Goal: Task Accomplishment & Management: Complete application form

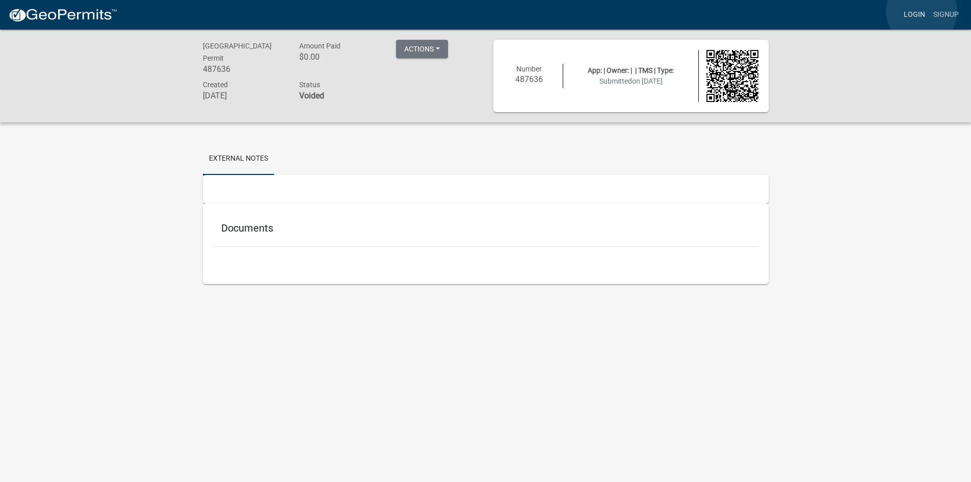
click at [921, 11] on link "Login" at bounding box center [914, 14] width 30 height 19
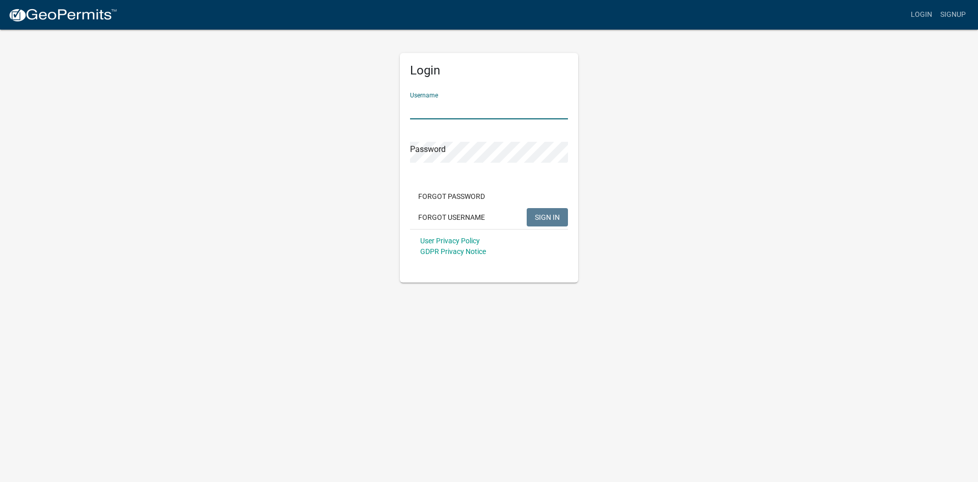
click at [427, 108] on input "Username" at bounding box center [489, 108] width 158 height 21
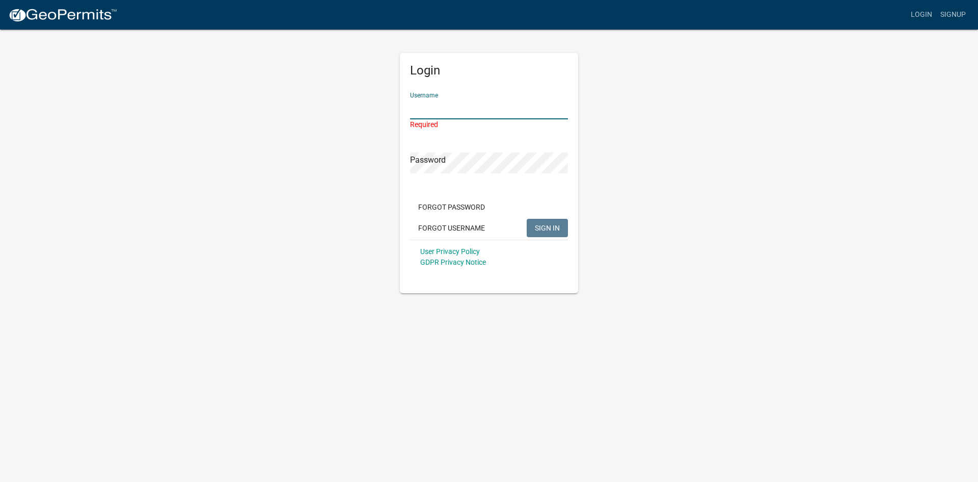
click at [429, 113] on input "Username" at bounding box center [489, 108] width 158 height 21
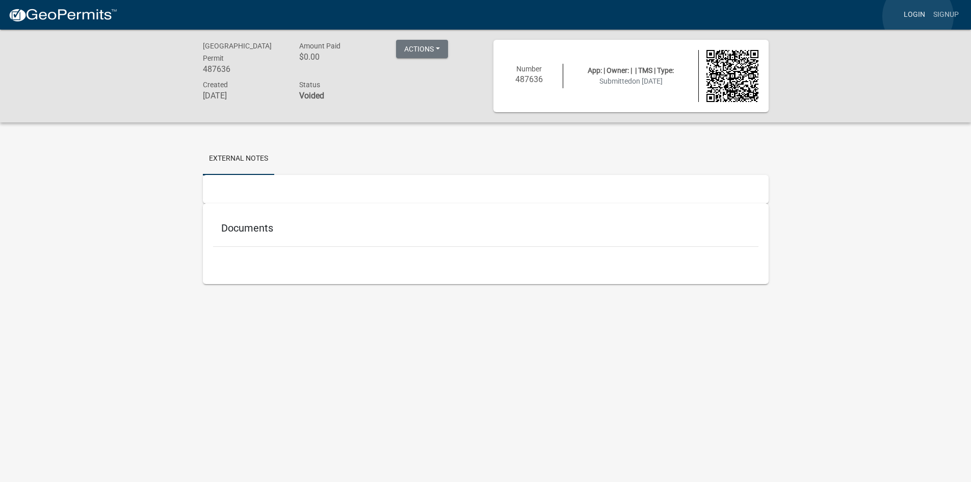
click at [918, 16] on link "Login" at bounding box center [914, 14] width 30 height 19
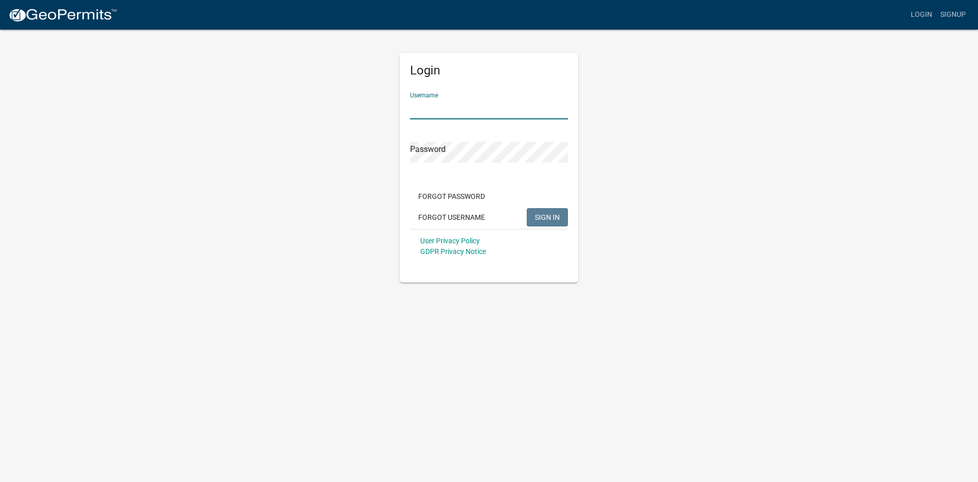
click at [431, 113] on input "Username" at bounding box center [489, 108] width 158 height 21
click at [963, 14] on link "Signup" at bounding box center [954, 14] width 34 height 19
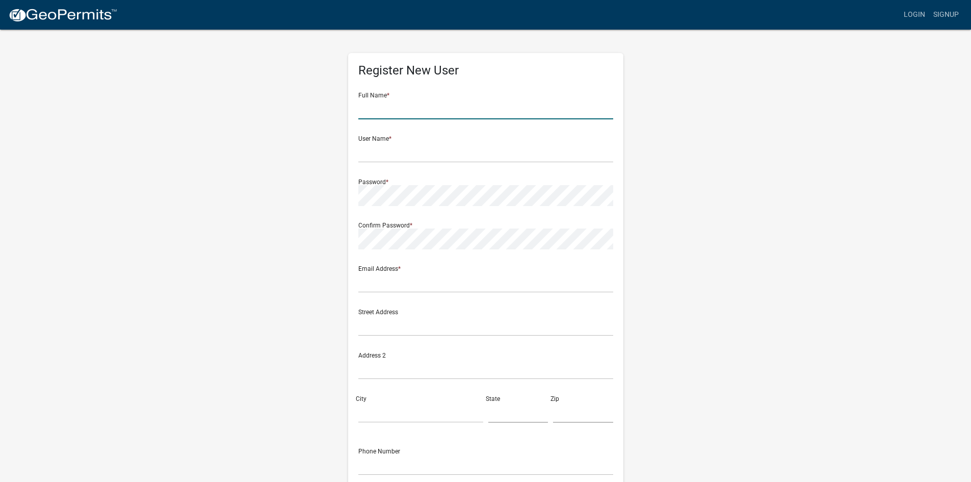
click at [396, 102] on input "text" at bounding box center [485, 108] width 255 height 21
type input "Scarlet Hiatt"
type input "shiatt@eaglecarports.com"
type input "210 Airport Road"
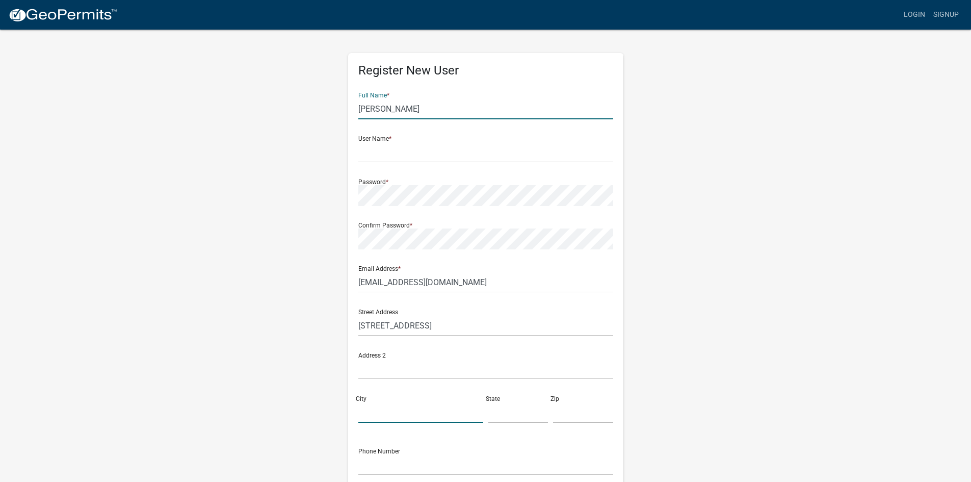
type input "Mount Airy"
type input "North Carolina"
type input "27030"
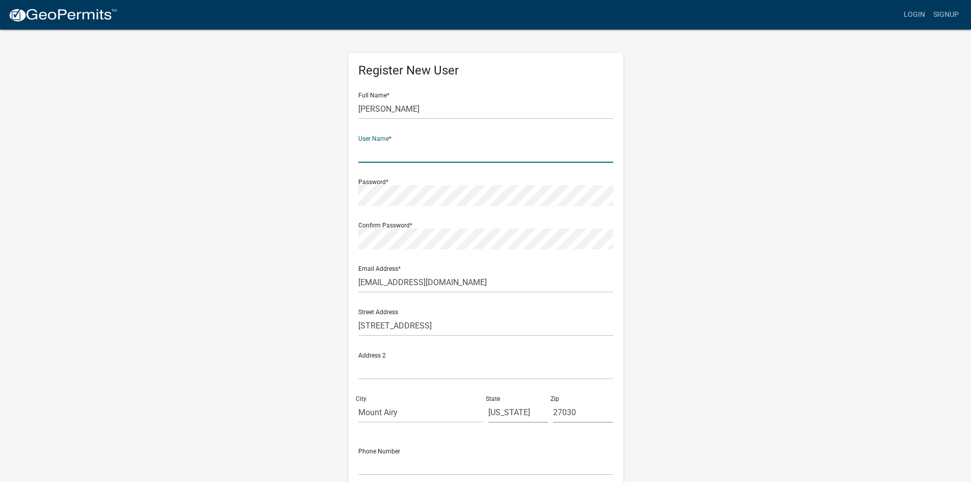
click at [388, 158] on input "text" at bounding box center [485, 152] width 255 height 21
type input "Eagle"
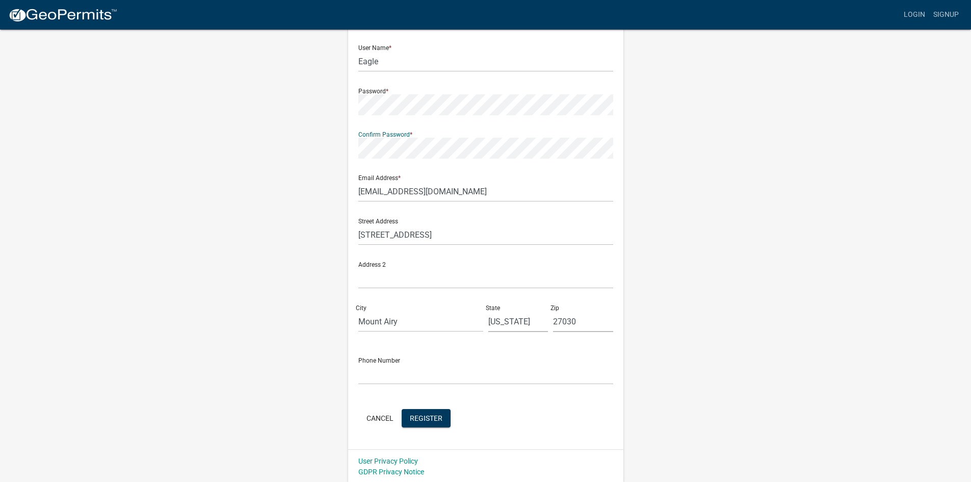
scroll to position [92, 0]
click at [393, 375] on input "text" at bounding box center [485, 372] width 255 height 21
type input "8005798589"
click at [437, 411] on button "Register" at bounding box center [426, 416] width 49 height 18
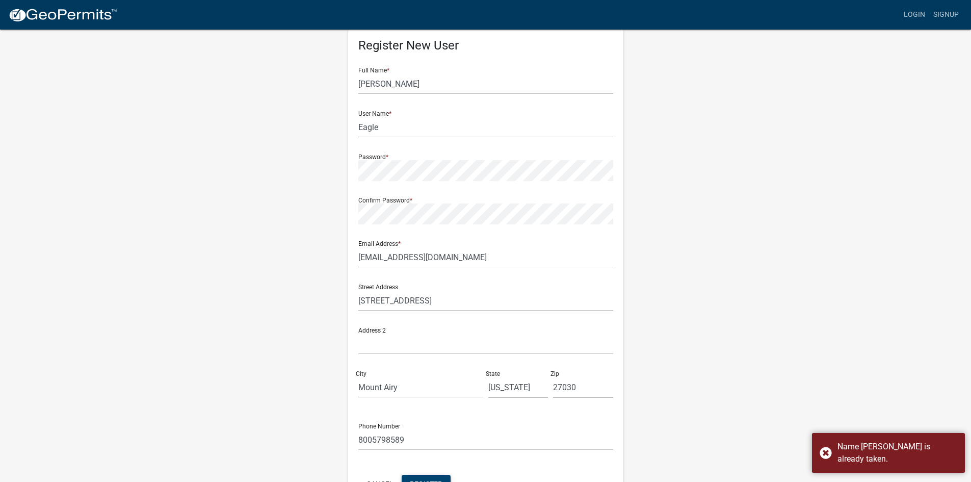
scroll to position [0, 0]
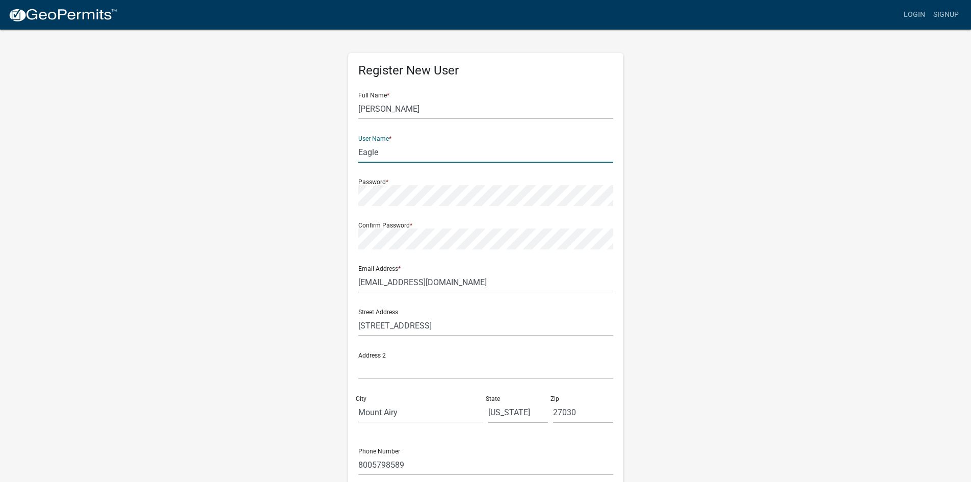
click at [380, 155] on input "Eagle" at bounding box center [485, 152] width 255 height 21
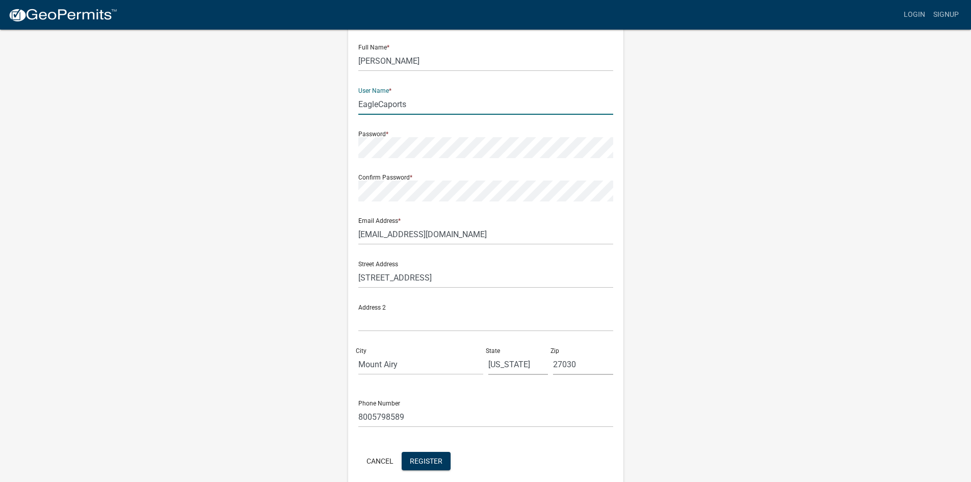
scroll to position [92, 0]
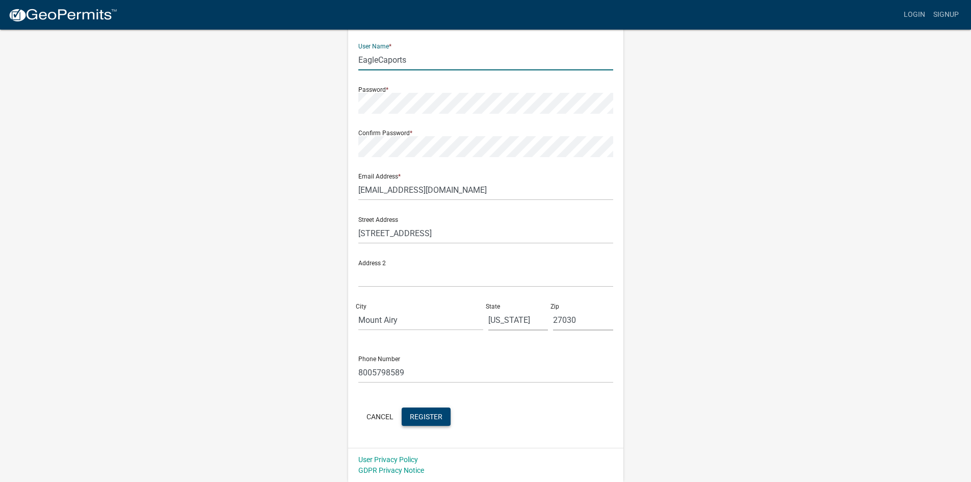
type input "EagleCaports"
click at [425, 415] on span "Register" at bounding box center [426, 416] width 33 height 8
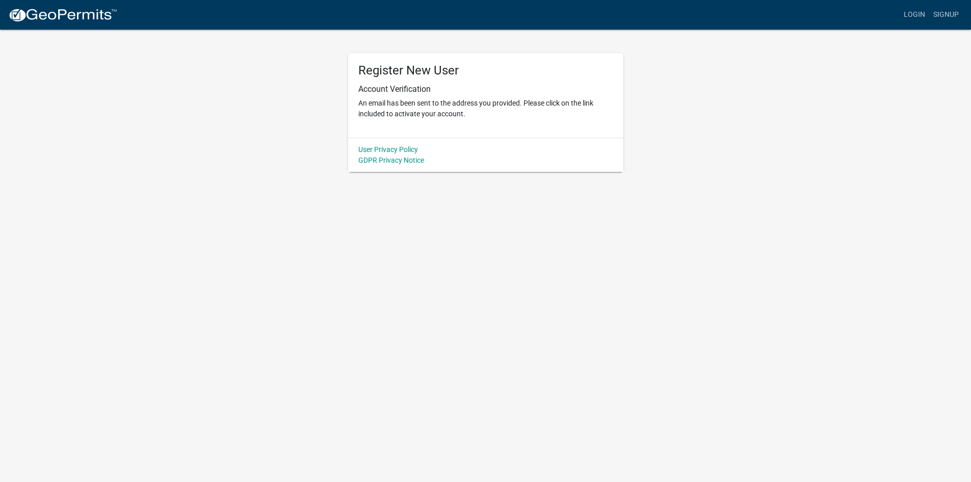
scroll to position [0, 0]
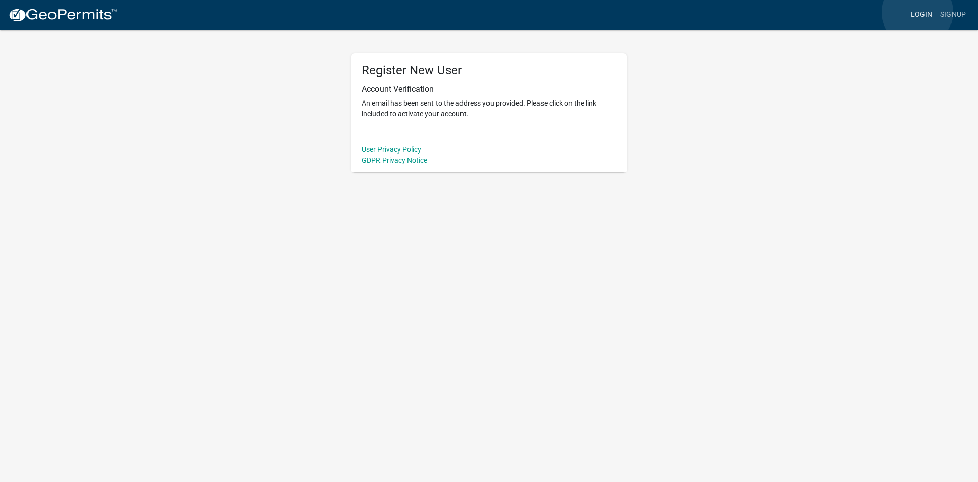
click at [918, 12] on link "Login" at bounding box center [922, 14] width 30 height 19
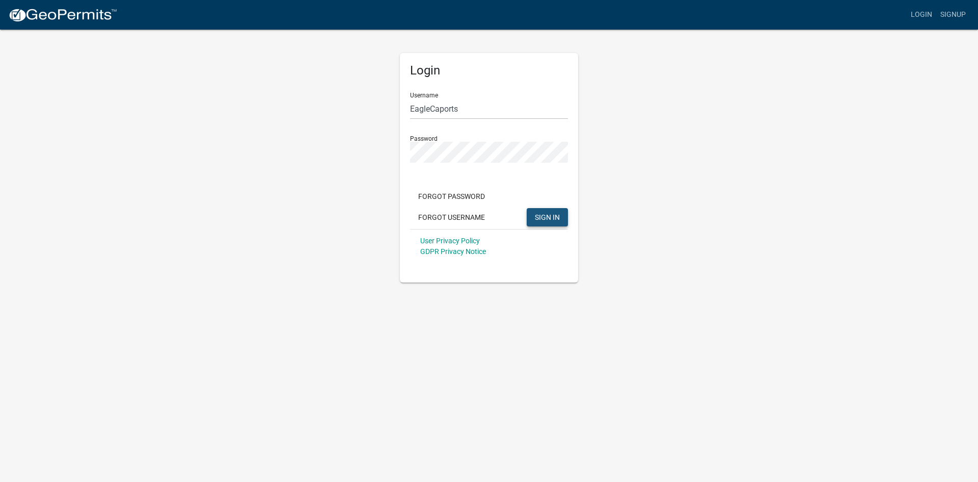
click at [549, 217] on span "SIGN IN" at bounding box center [547, 216] width 25 height 8
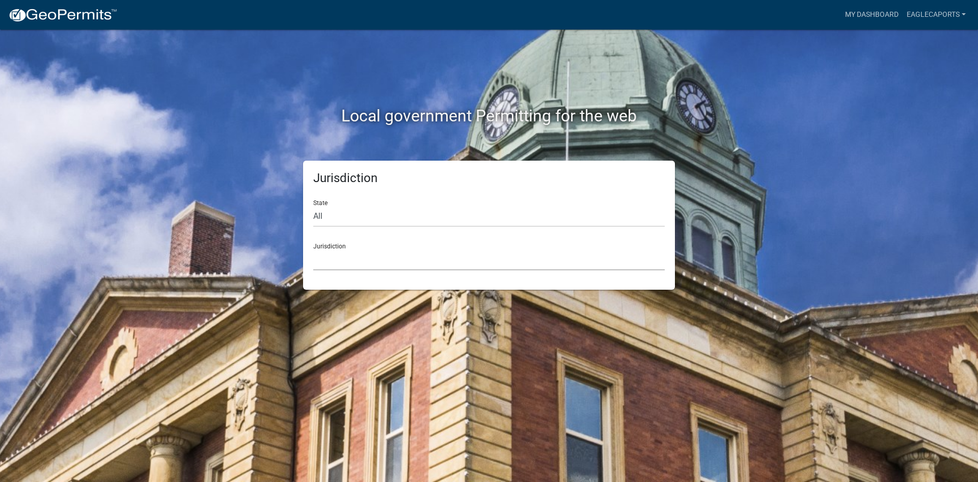
click at [377, 256] on select "Custer County, Colorado Carroll County, Georgia Cook County, Georgia Crawford C…" at bounding box center [489, 259] width 352 height 21
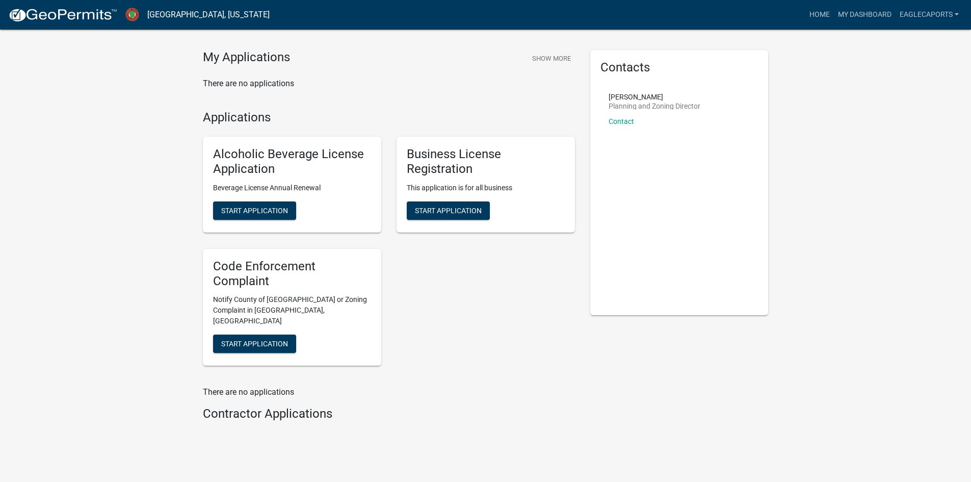
scroll to position [36, 0]
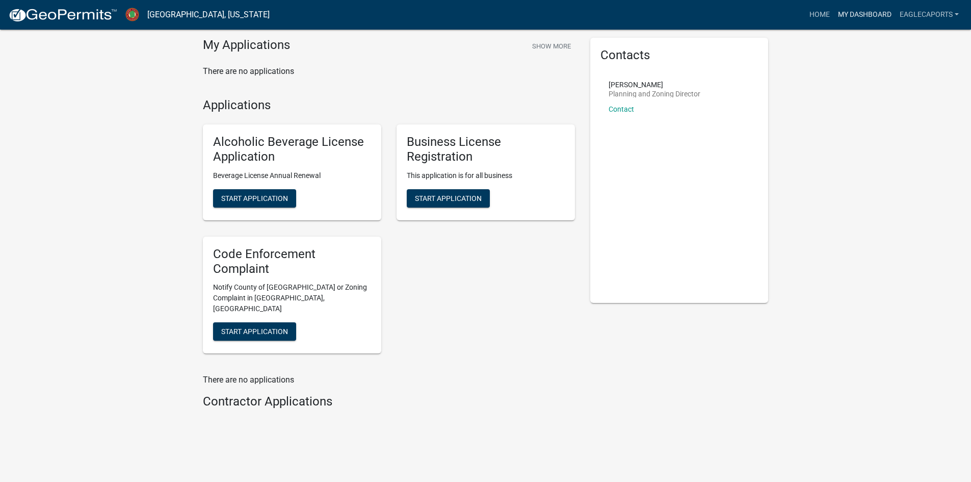
click at [849, 12] on link "My Dashboard" at bounding box center [865, 14] width 62 height 19
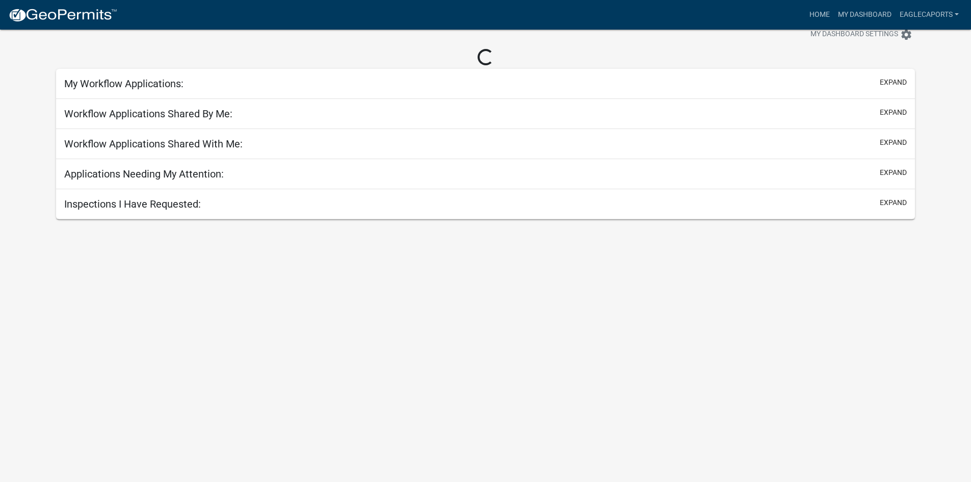
scroll to position [30, 0]
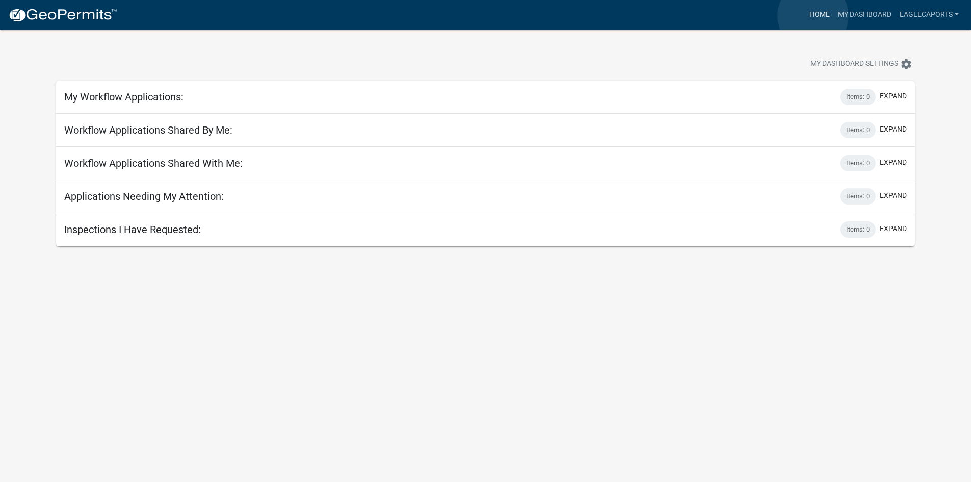
click at [813, 16] on link "Home" at bounding box center [819, 14] width 29 height 19
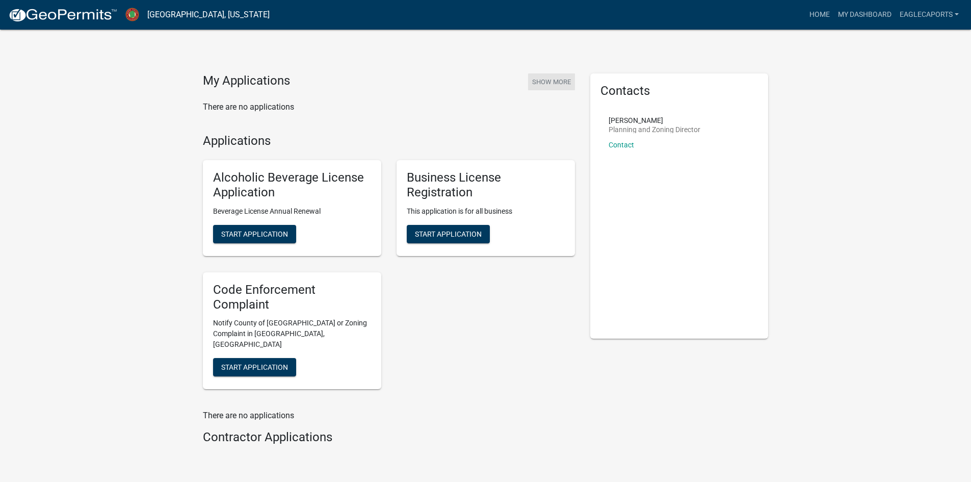
click at [547, 82] on button "Show More" at bounding box center [551, 81] width 47 height 17
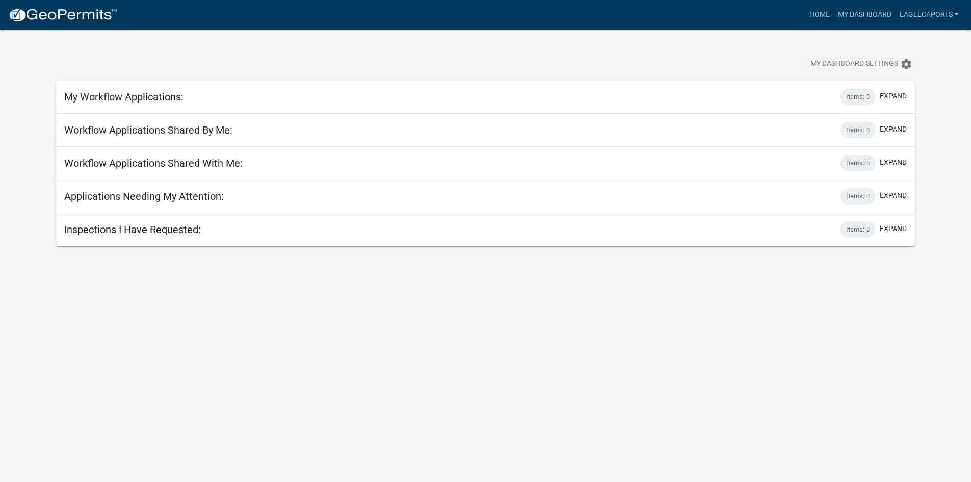
click at [169, 96] on h5 "My Workflow Applications:" at bounding box center [123, 97] width 119 height 12
click at [818, 17] on link "Home" at bounding box center [819, 14] width 29 height 19
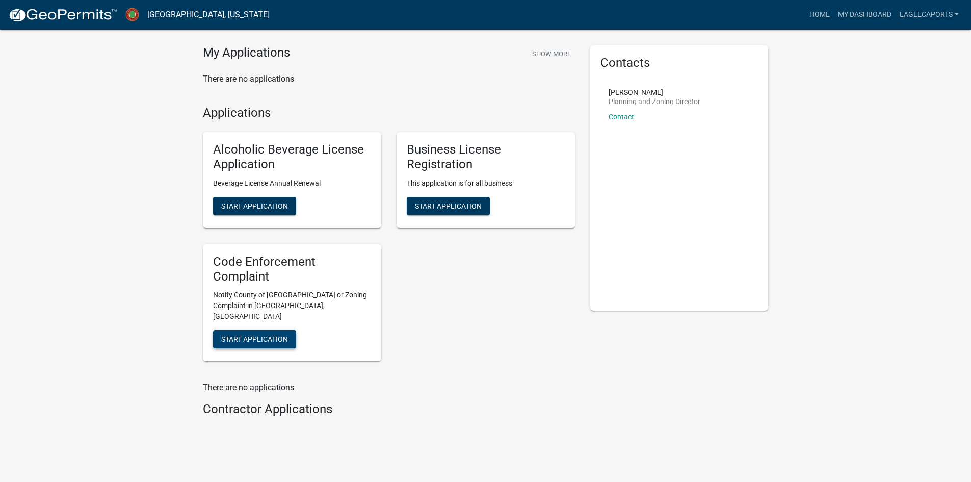
scroll to position [36, 0]
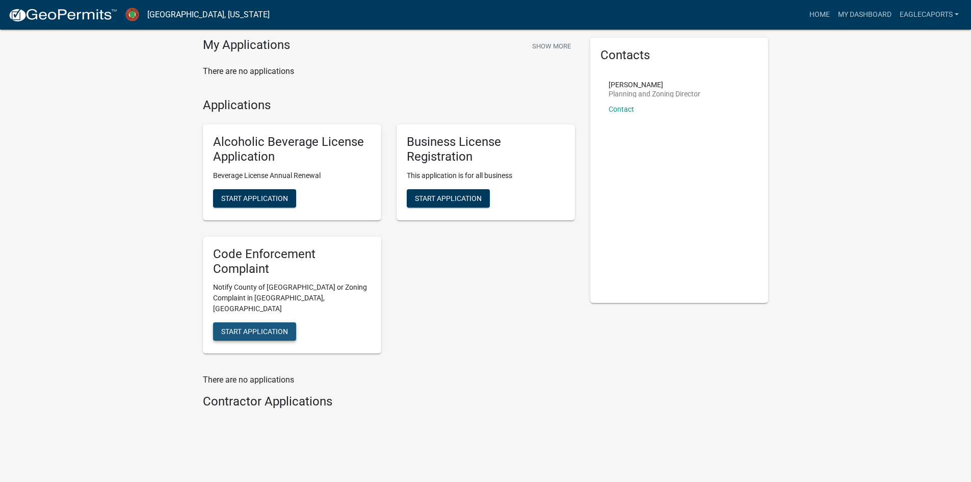
click at [263, 327] on span "Start Application" at bounding box center [254, 331] width 67 height 8
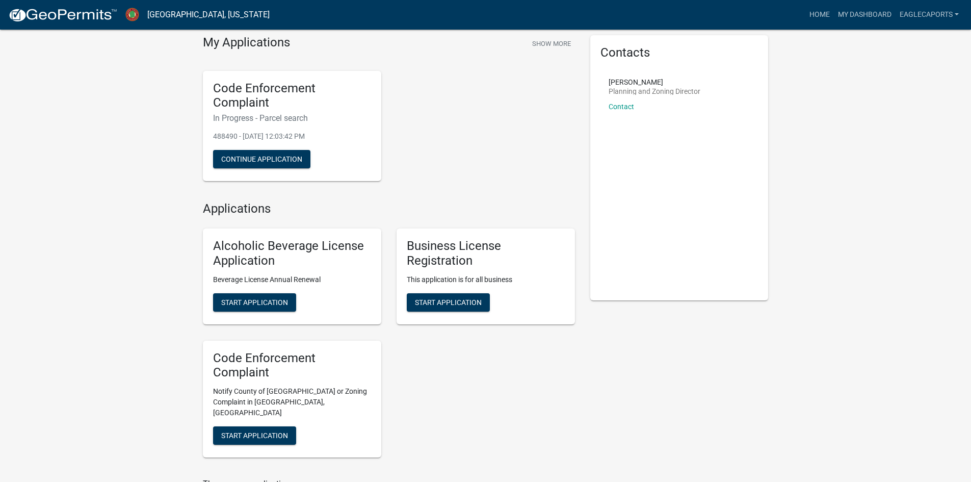
scroll to position [102, 0]
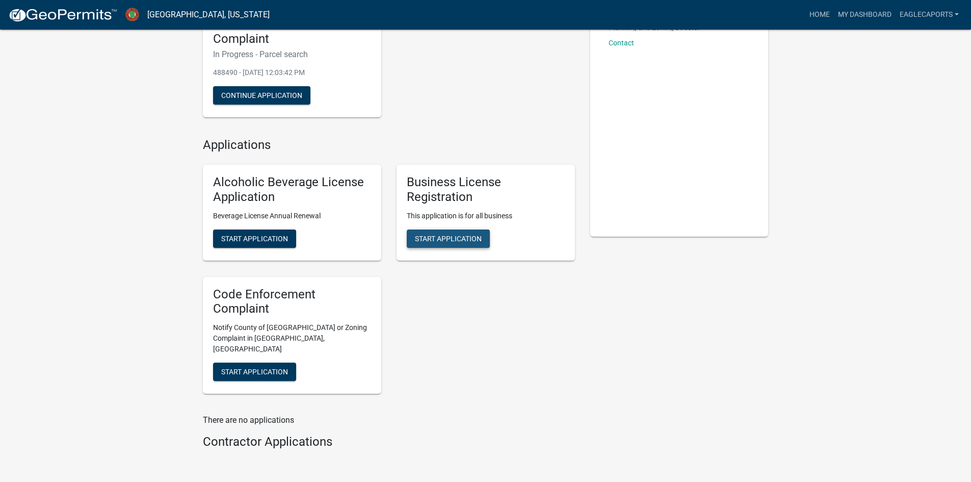
click at [446, 234] on span "Start Application" at bounding box center [448, 238] width 67 height 8
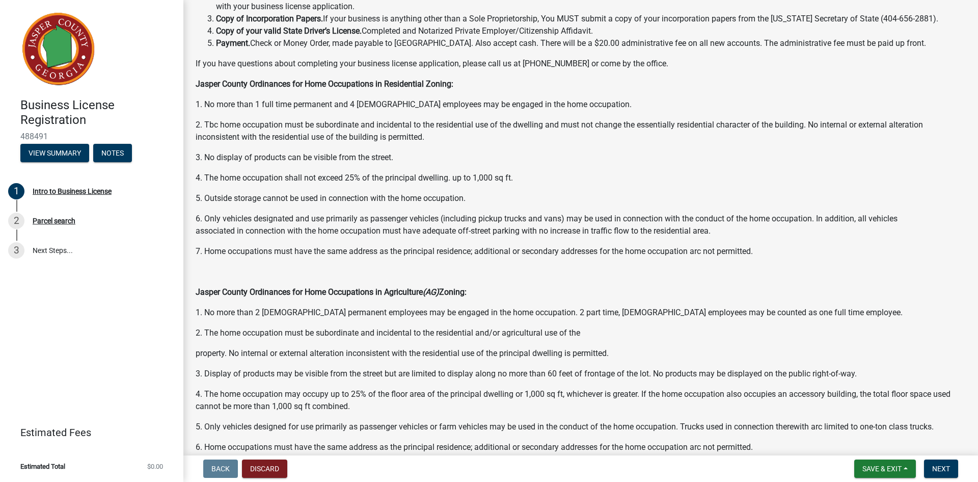
scroll to position [493, 0]
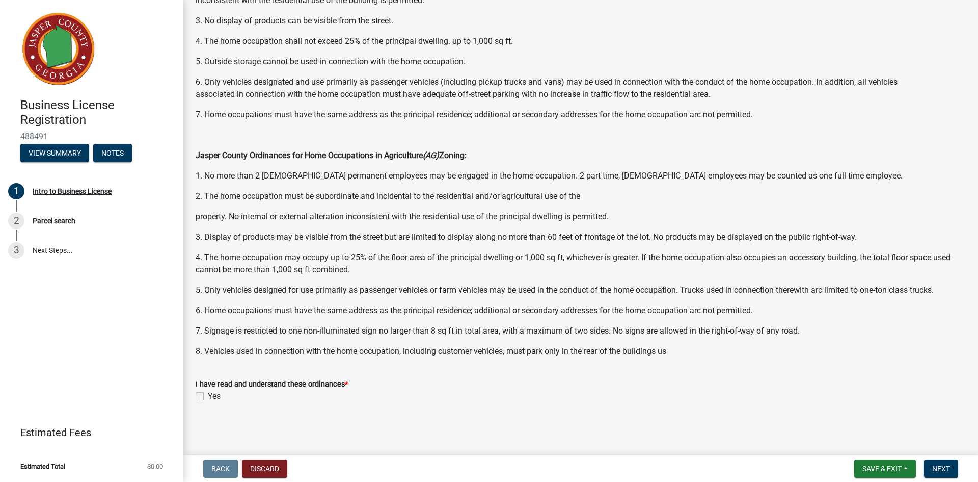
click at [208, 398] on label "Yes" at bounding box center [214, 396] width 13 height 12
click at [208, 396] on input "Yes" at bounding box center [211, 393] width 7 height 7
checkbox input "true"
click at [950, 466] on span "Next" at bounding box center [941, 468] width 18 height 8
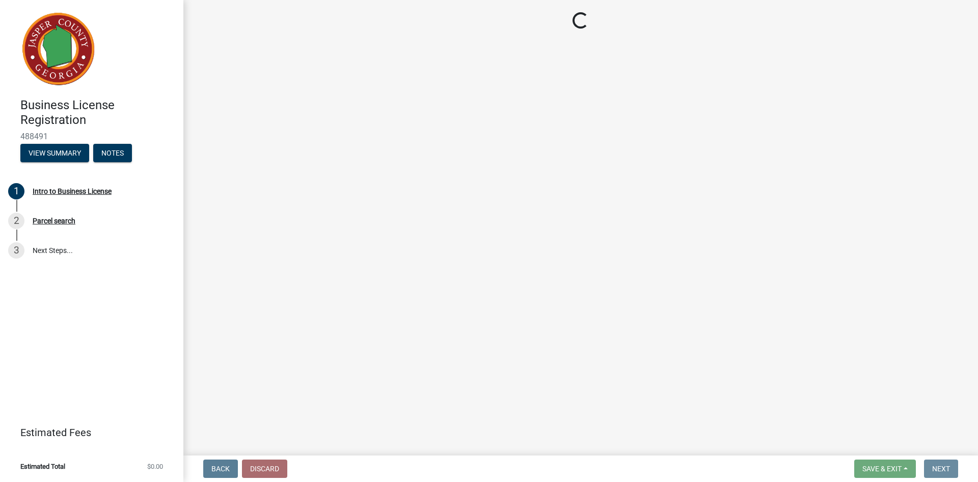
scroll to position [0, 0]
